Goal: Information Seeking & Learning: Learn about a topic

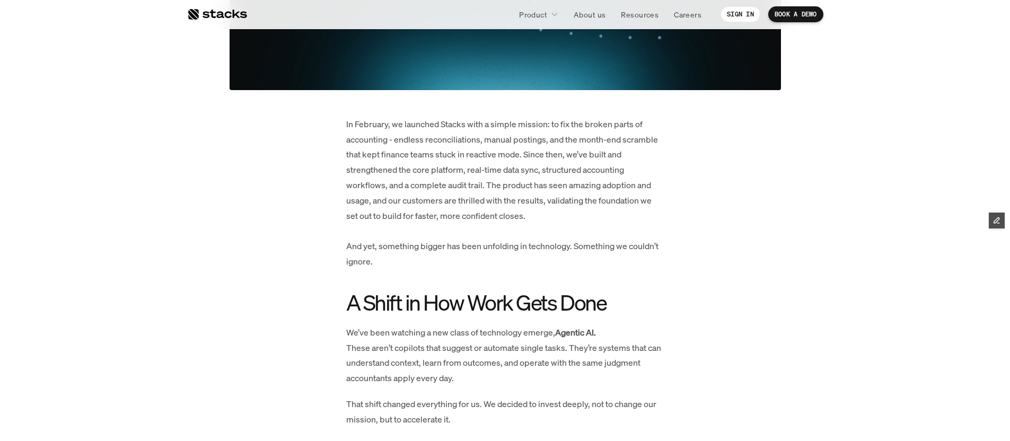
scroll to position [154, 0]
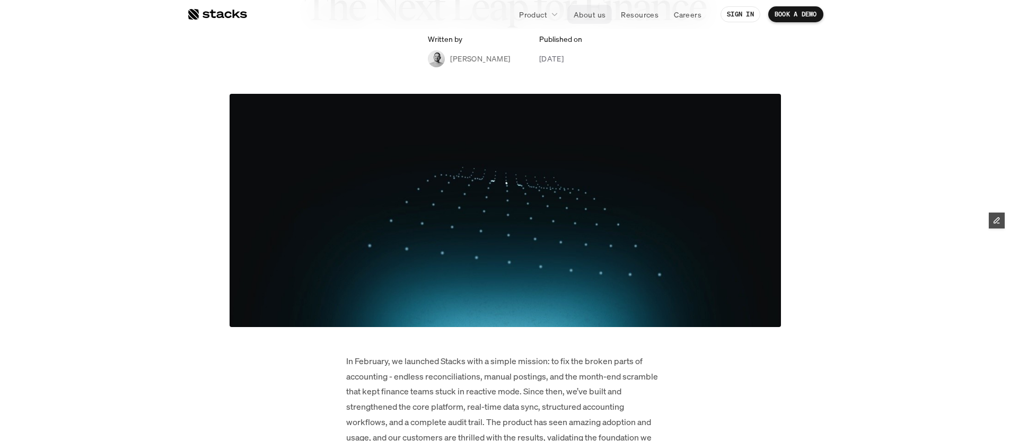
click at [596, 15] on p "About us" at bounding box center [590, 14] width 32 height 11
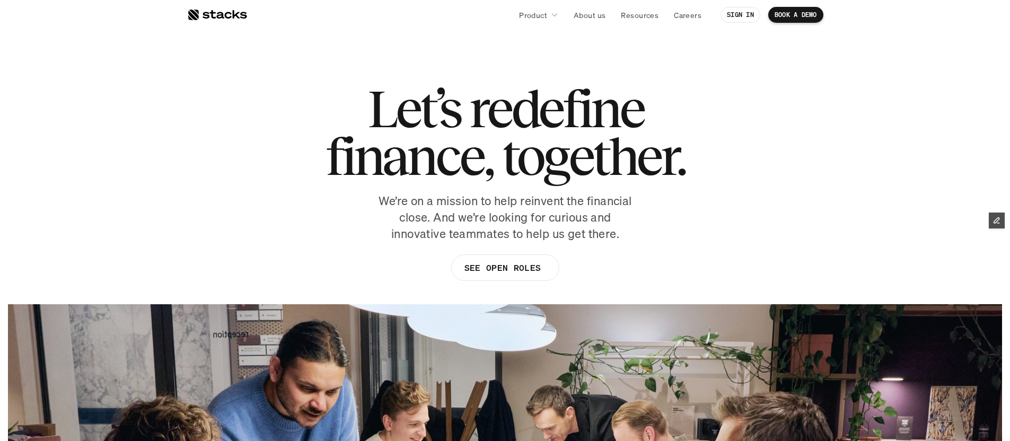
click at [235, 16] on div at bounding box center [217, 14] width 60 height 13
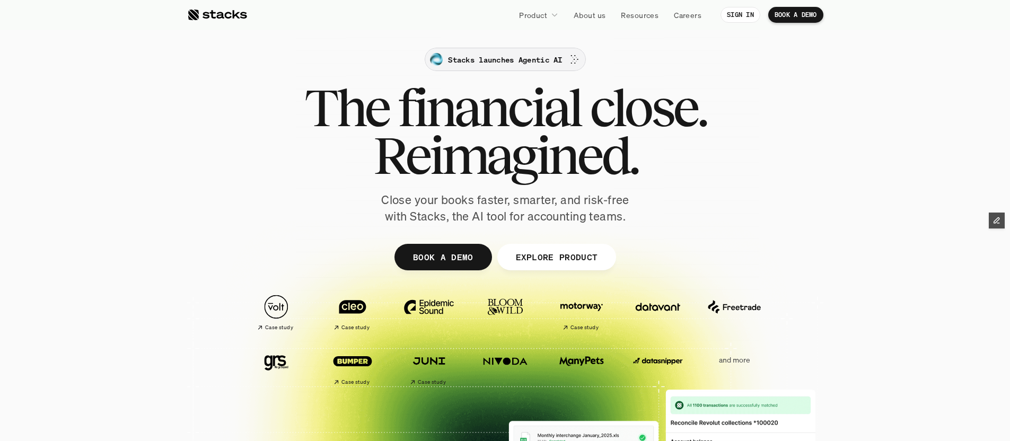
click at [495, 64] on p "Stacks launches Agentic AI" at bounding box center [505, 59] width 114 height 11
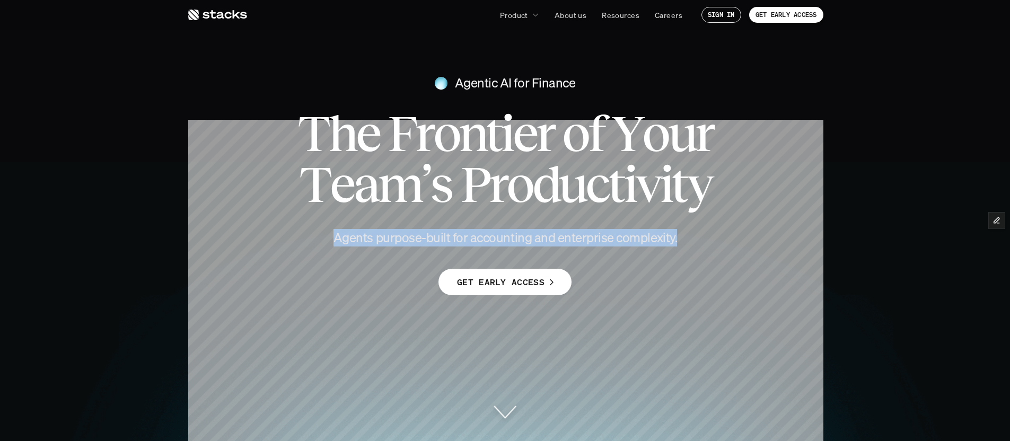
drag, startPoint x: 338, startPoint y: 238, endPoint x: 678, endPoint y: 244, distance: 339.9
click at [678, 244] on h4 "Agents purpose-built for accounting and enterprise complexity." at bounding box center [505, 238] width 382 height 18
